Goal: Check status: Check status

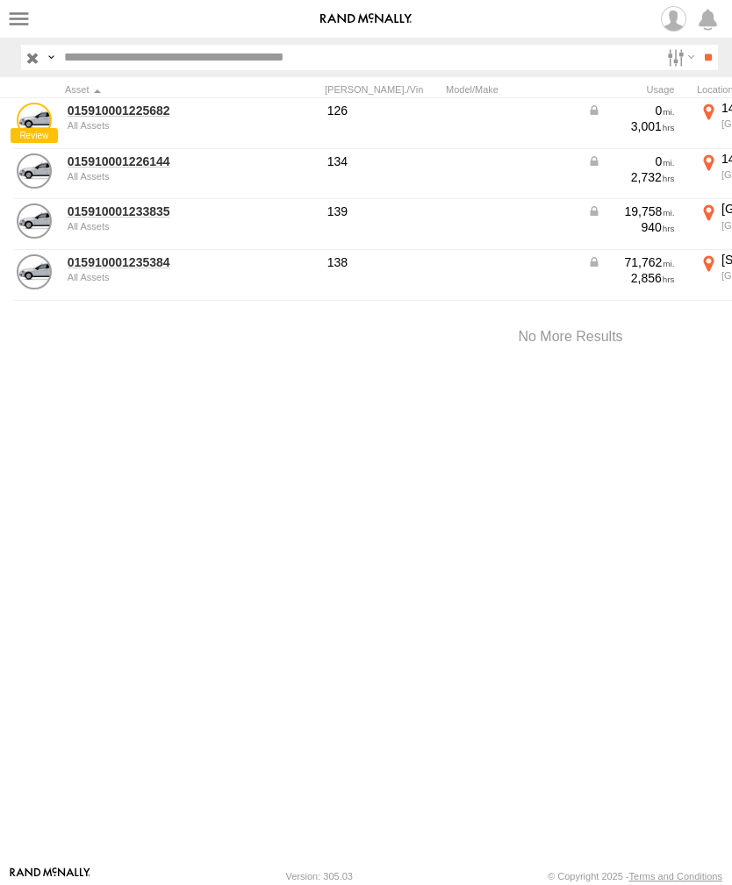
click at [106, 168] on link "015910001226144" at bounding box center [153, 162] width 170 height 16
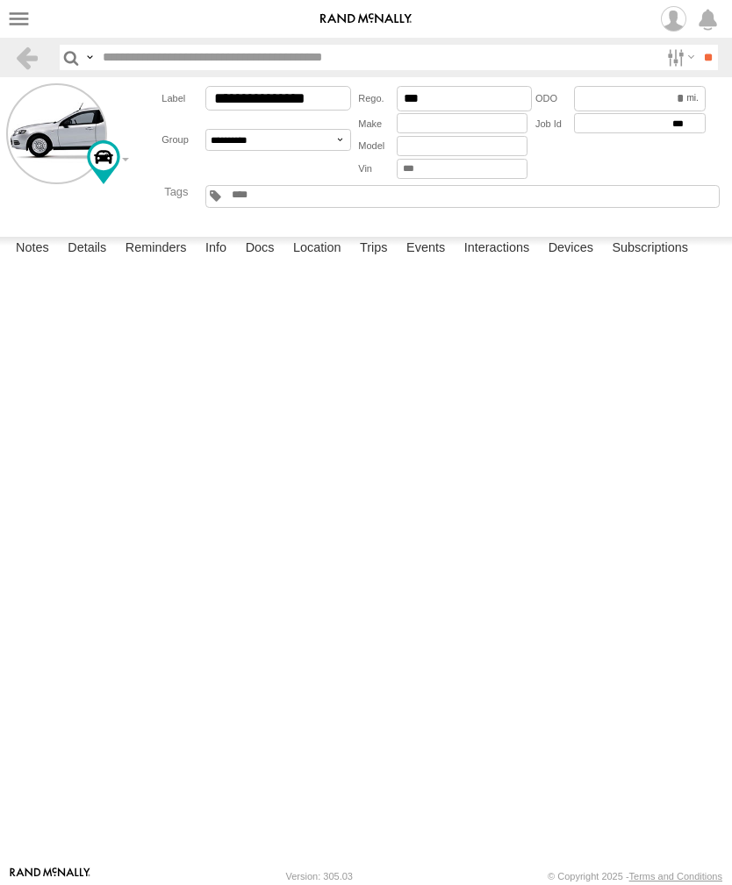
click at [430, 262] on label "Events" at bounding box center [426, 249] width 56 height 25
click at [383, 262] on label "Trips" at bounding box center [374, 249] width 46 height 25
click at [10, 18] on label at bounding box center [18, 18] width 25 height 25
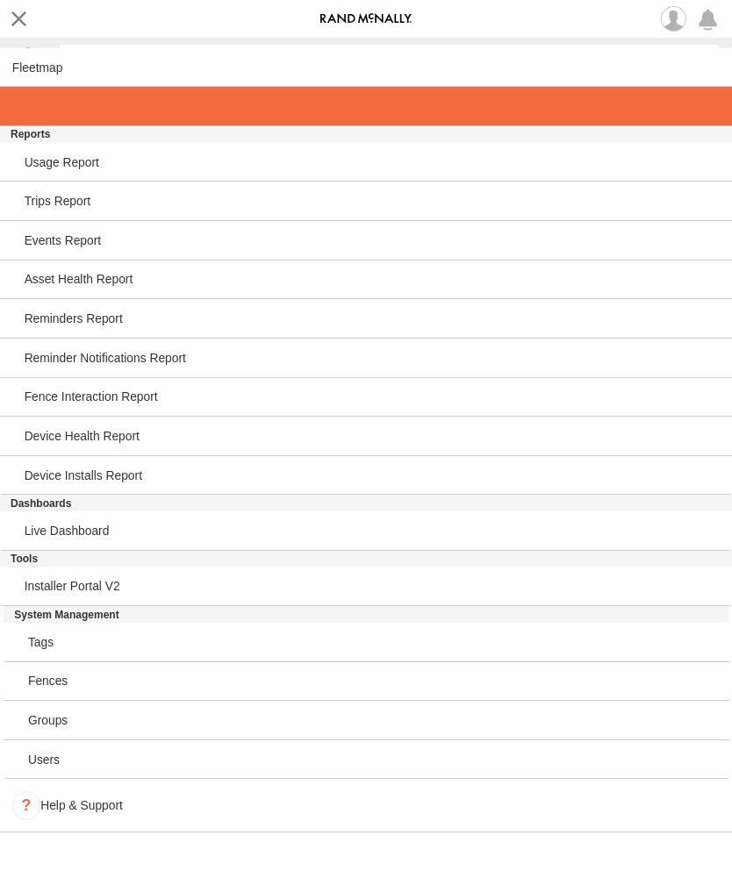
click at [20, 120] on link at bounding box center [366, 106] width 732 height 39
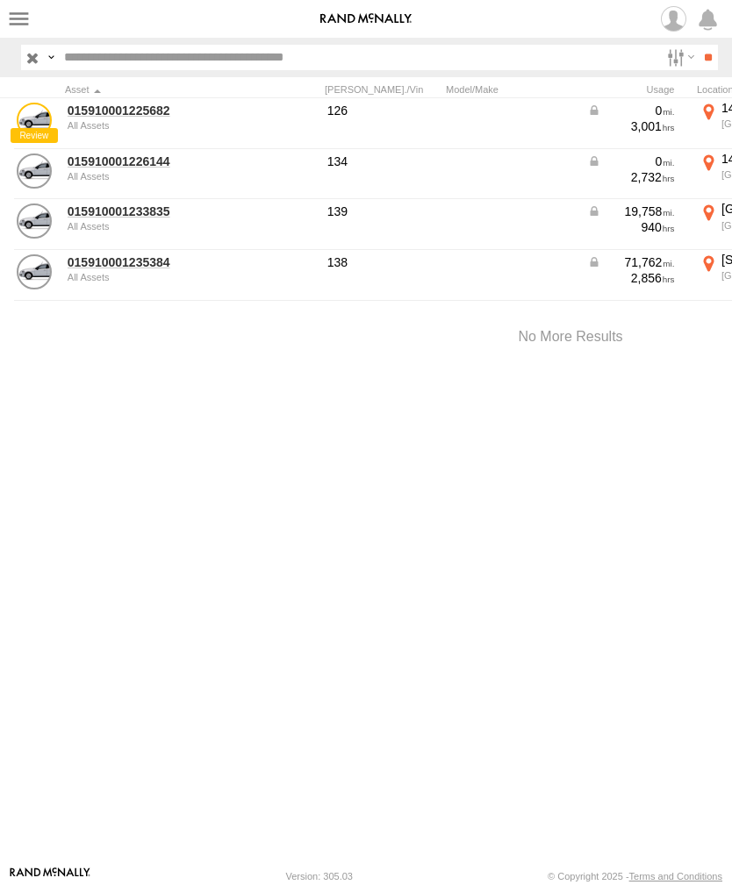
click at [97, 269] on link "015910001235384" at bounding box center [153, 262] width 170 height 16
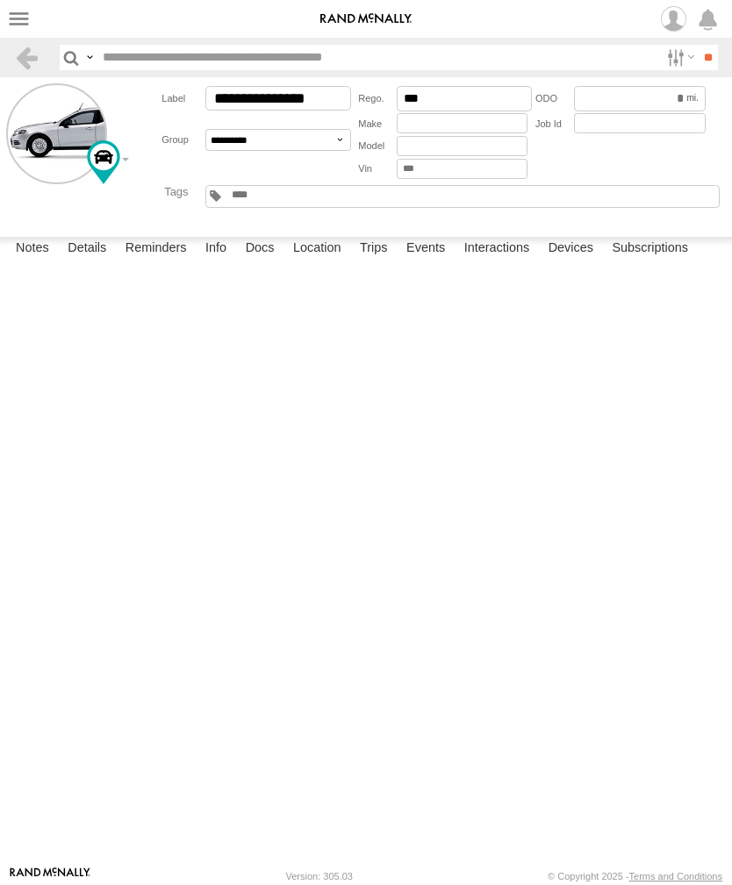
click at [436, 262] on label "Events" at bounding box center [426, 249] width 56 height 25
click at [31, 17] on label at bounding box center [18, 18] width 25 height 25
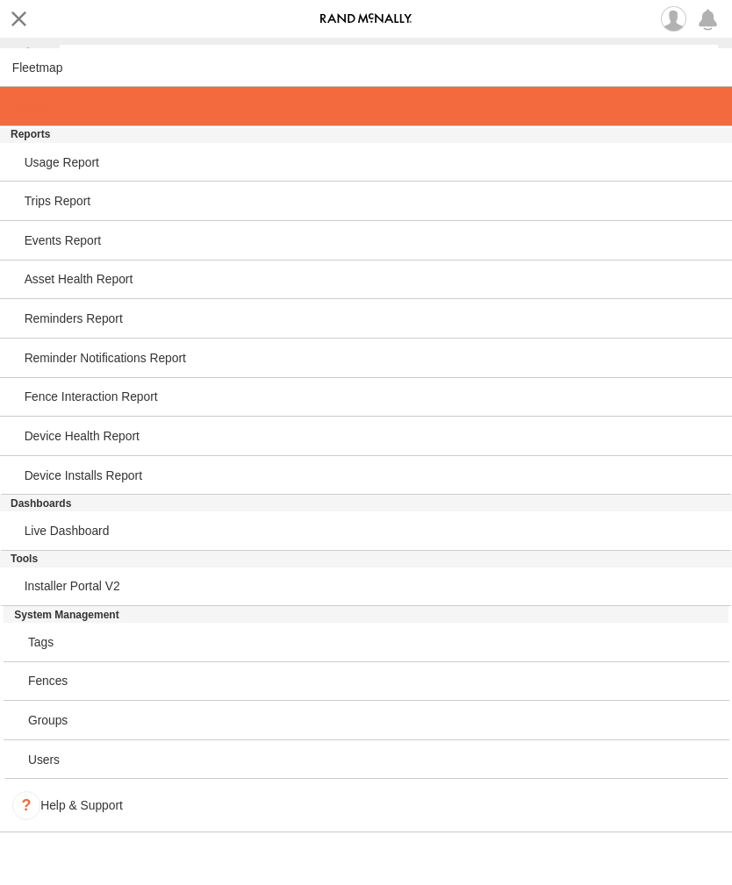
click at [49, 111] on link at bounding box center [366, 106] width 732 height 39
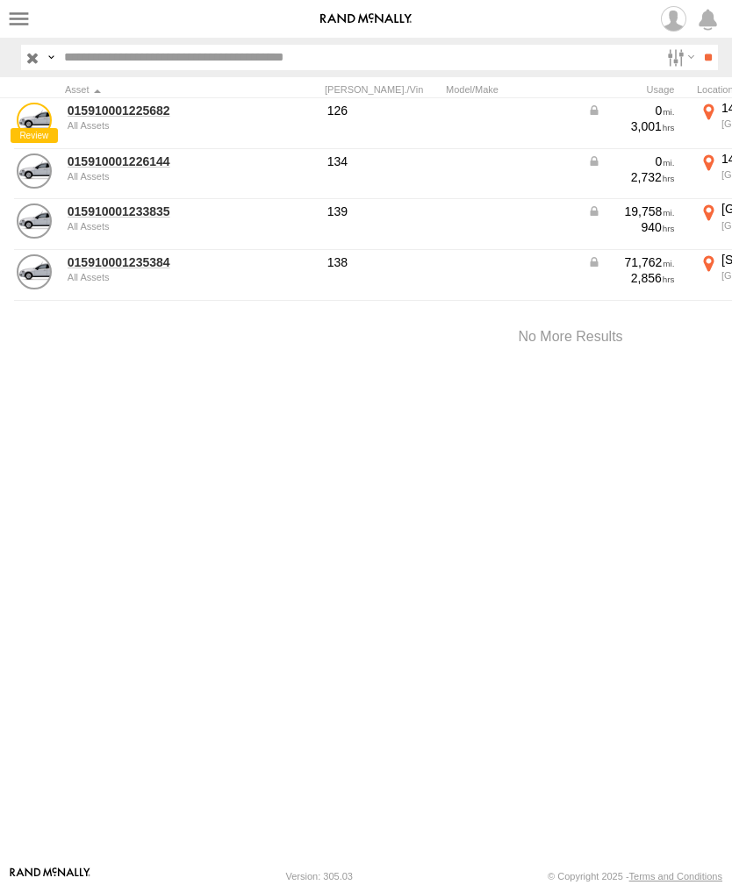
click at [124, 213] on link "015910001233835" at bounding box center [153, 212] width 170 height 16
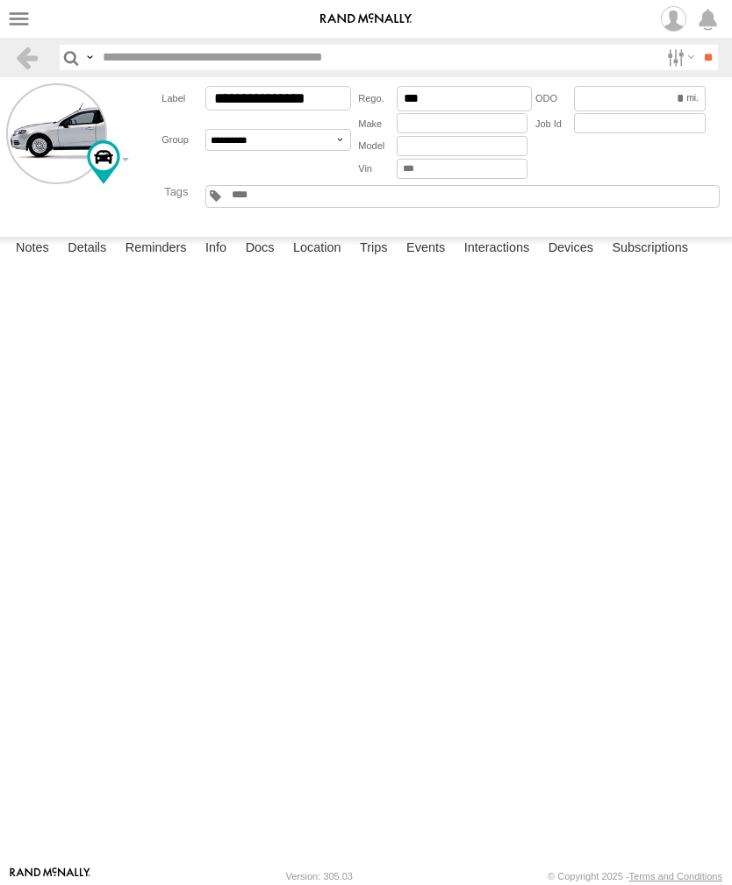
click at [435, 262] on label "Events" at bounding box center [426, 249] width 56 height 25
